Goal: Task Accomplishment & Management: Manage account settings

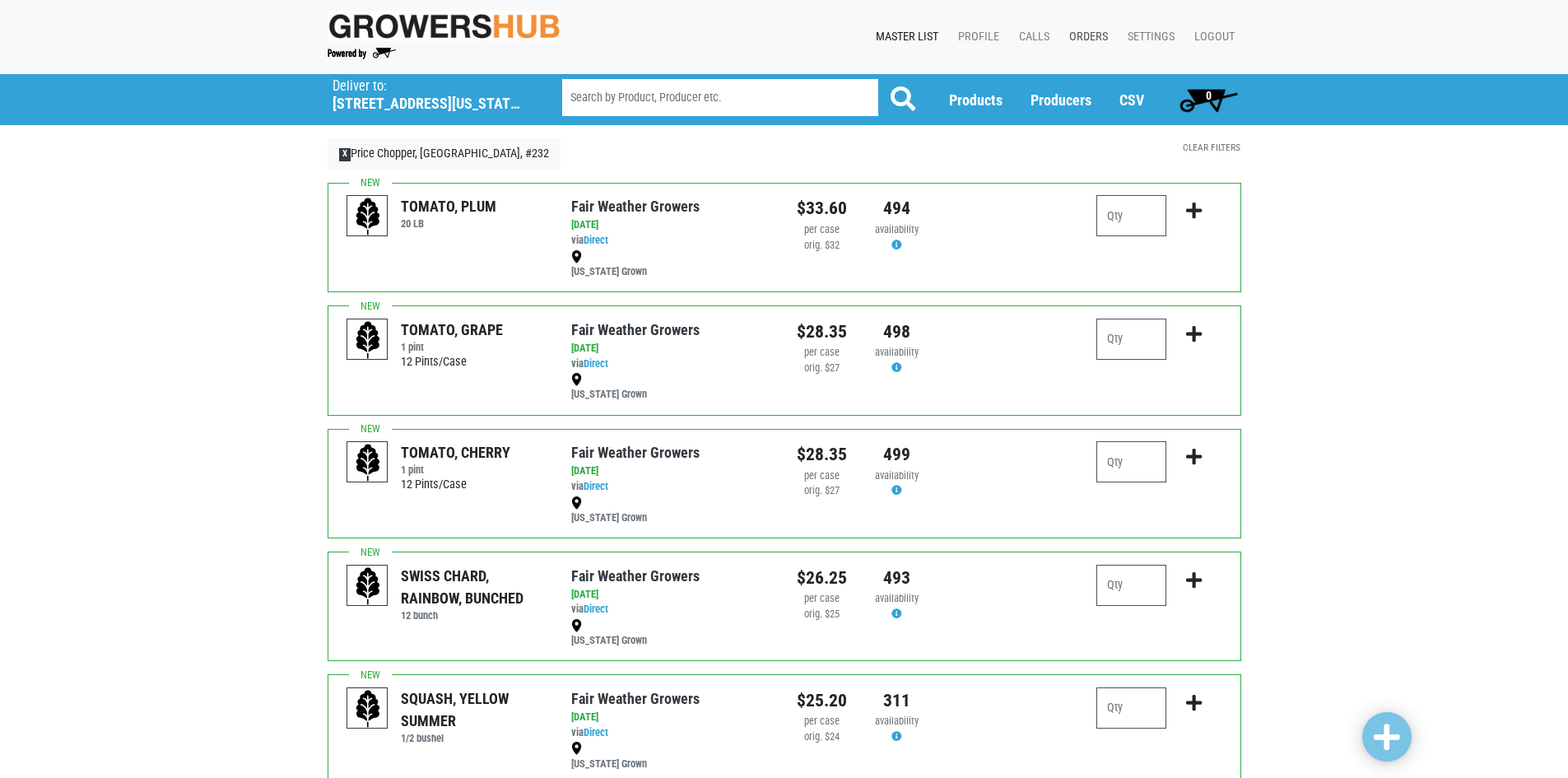
click at [1108, 35] on link "Orders" at bounding box center [1085, 37] width 59 height 31
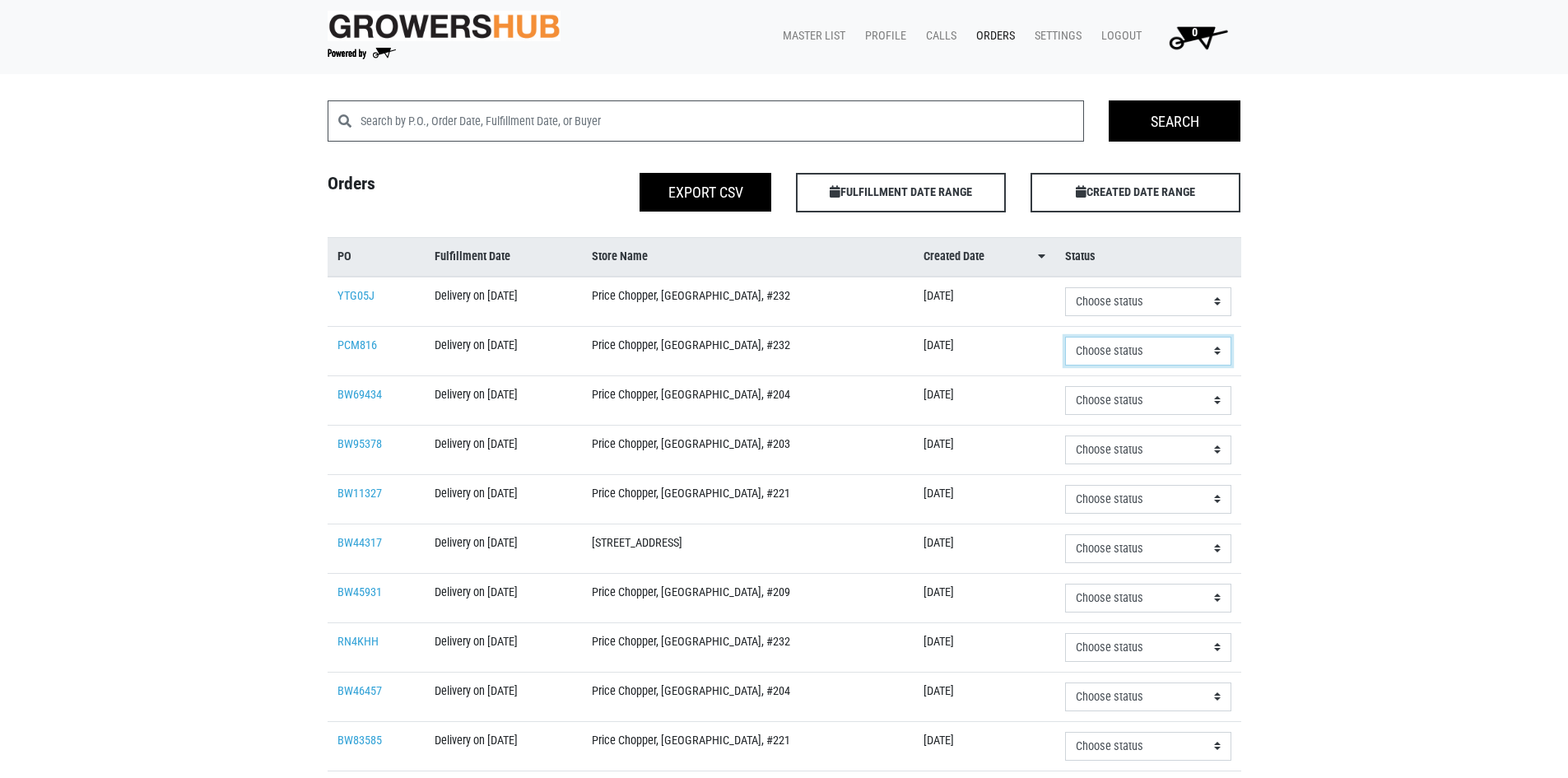
click at [1218, 316] on select "Choose status Received Refused Invoiced Paid" at bounding box center [1148, 302] width 165 height 29
click at [1296, 340] on div "Search Search Orders Export CSV FULFILLMENT DATE RANGE Apply CREATED DATE RANGE…" at bounding box center [784, 617] width 1568 height 1035
click at [540, 354] on td "Delivery on [DATE]" at bounding box center [503, 351] width 156 height 50
click at [358, 343] on link "PCM816" at bounding box center [357, 345] width 40 height 14
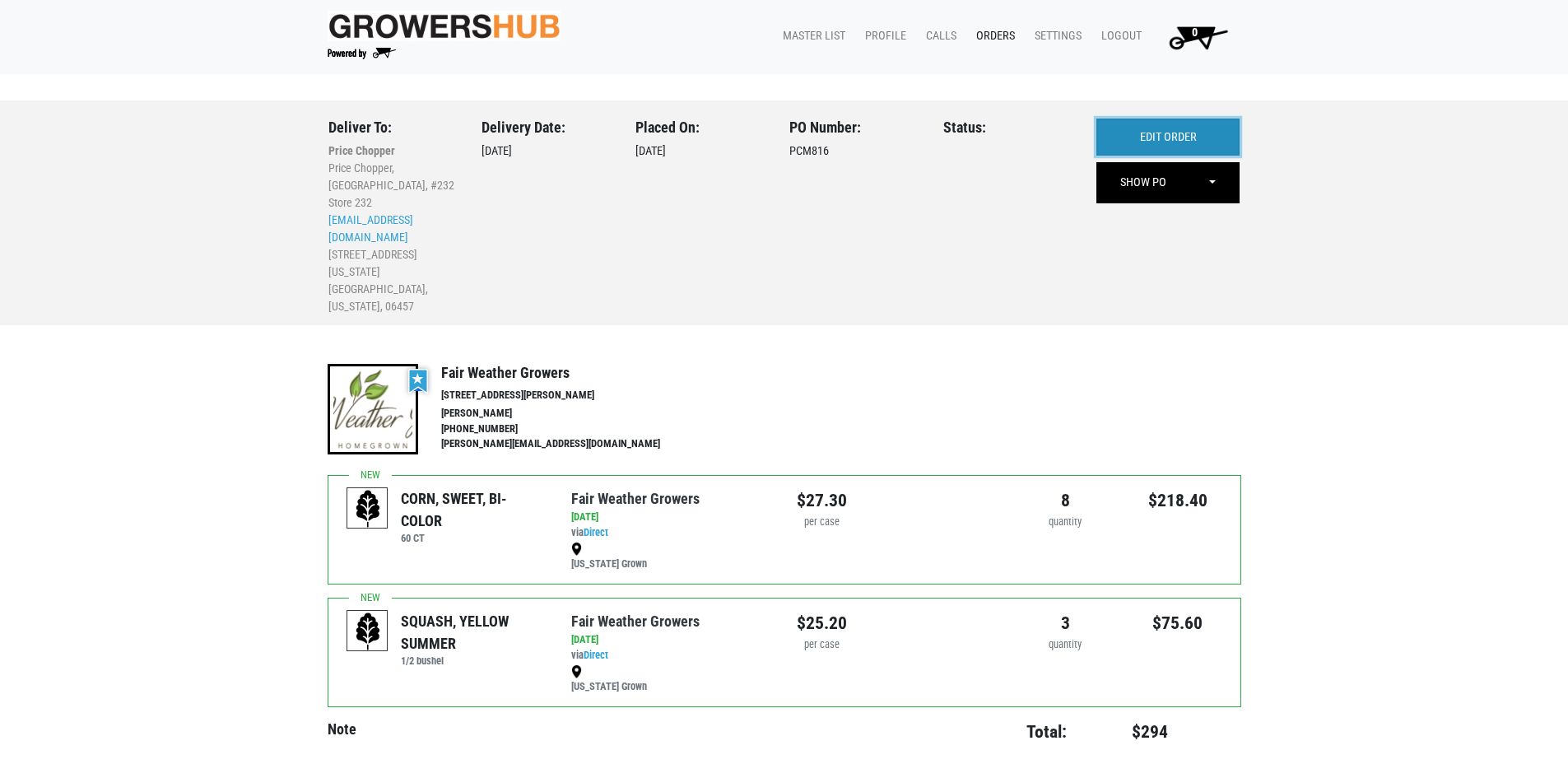
click at [1187, 145] on link "EDIT ORDER" at bounding box center [1168, 137] width 143 height 38
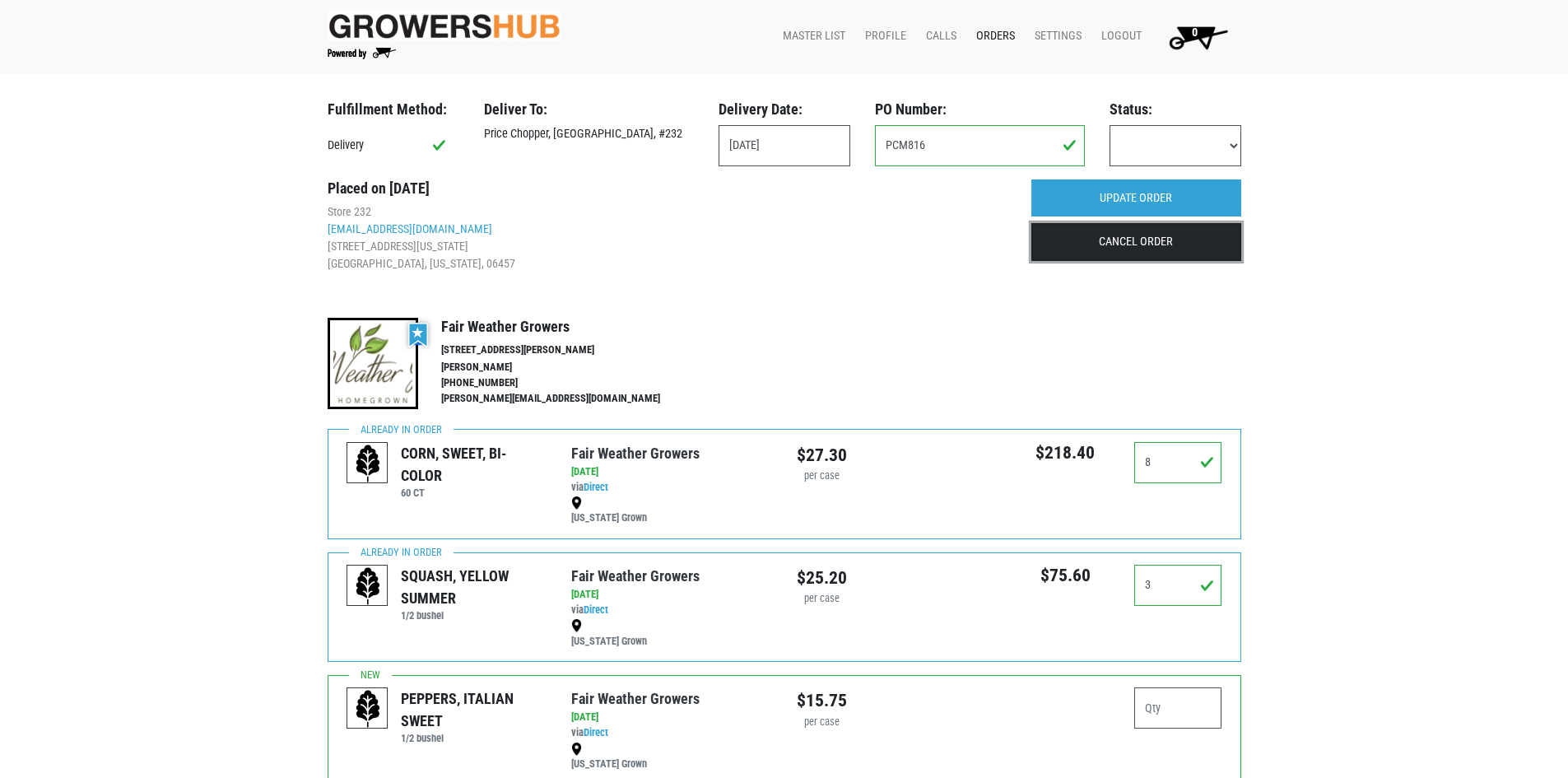
click at [1156, 248] on link "CANCEL ORDER" at bounding box center [1136, 242] width 210 height 38
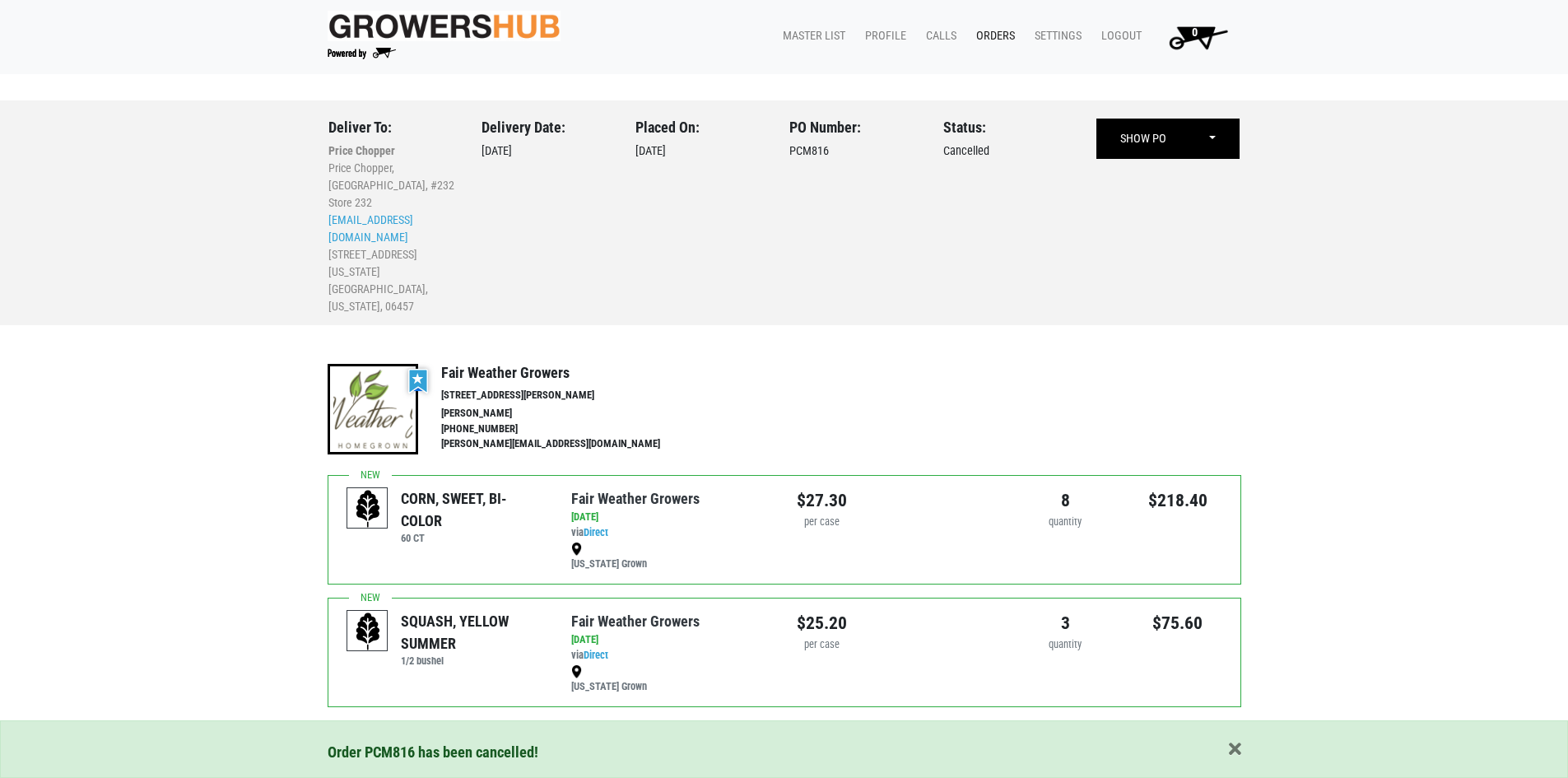
click at [994, 36] on link "Orders" at bounding box center [993, 36] width 59 height 31
